Goal: Use online tool/utility: Use online tool/utility

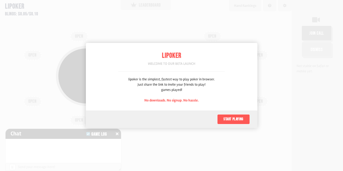
scroll to position [25, 0]
click at [242, 123] on button "Start playing" at bounding box center [233, 119] width 33 height 10
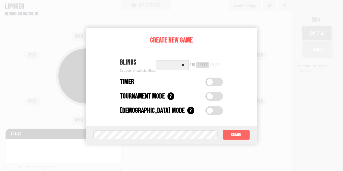
click at [247, 133] on button "Create" at bounding box center [235, 135] width 27 height 10
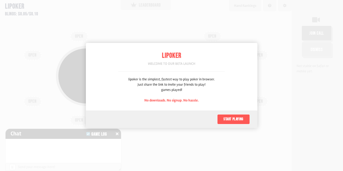
scroll to position [25, 0]
click at [234, 117] on button "Start playing" at bounding box center [233, 119] width 33 height 10
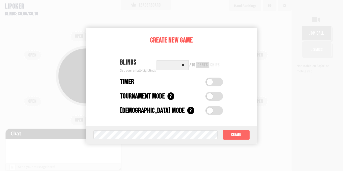
click at [228, 134] on button "Create" at bounding box center [235, 135] width 27 height 10
